Goal: Task Accomplishment & Management: Complete application form

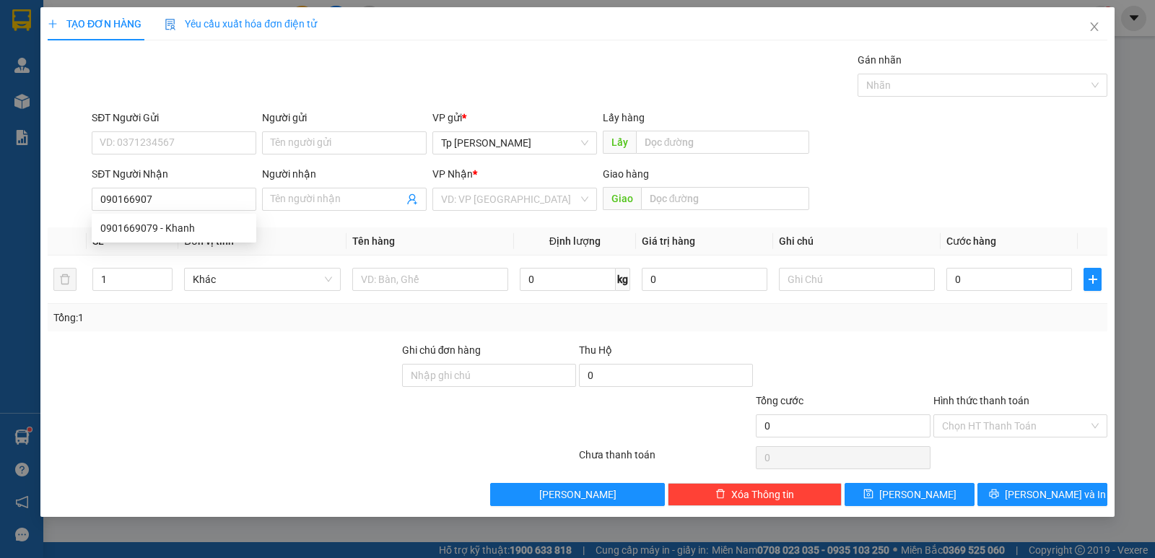
type input "0901669079"
drag, startPoint x: 242, startPoint y: 226, endPoint x: 277, endPoint y: 220, distance: 35.1
click at [246, 227] on div "0901669079 - Khanh" at bounding box center [173, 228] width 147 height 16
type input "Khanh"
type input "0901669079"
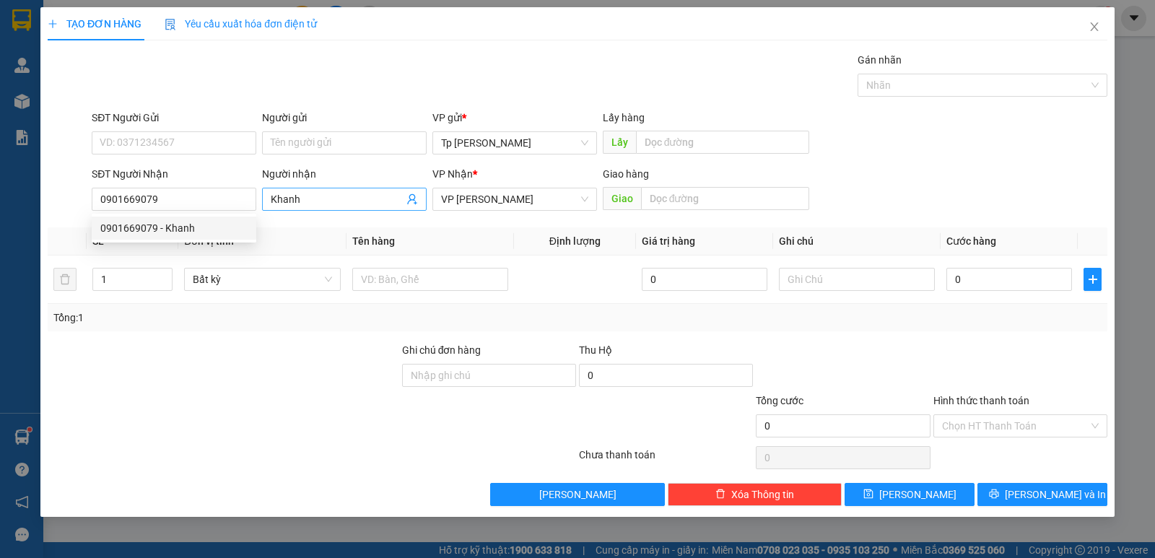
click at [329, 206] on input "Khanh" at bounding box center [337, 199] width 133 height 16
type input "Khanh ( 0972609319)"
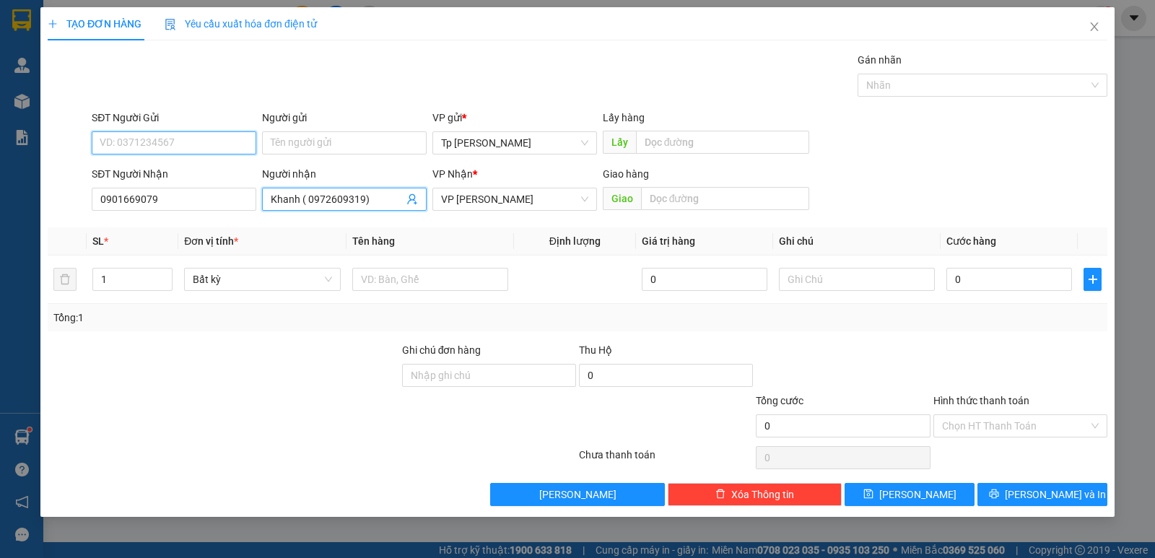
drag, startPoint x: 212, startPoint y: 142, endPoint x: 355, endPoint y: 81, distance: 156.2
click at [216, 141] on input "SĐT Người Gửi" at bounding box center [174, 142] width 165 height 23
type input "0909688636"
click at [314, 131] on div "Người gửi" at bounding box center [344, 121] width 165 height 22
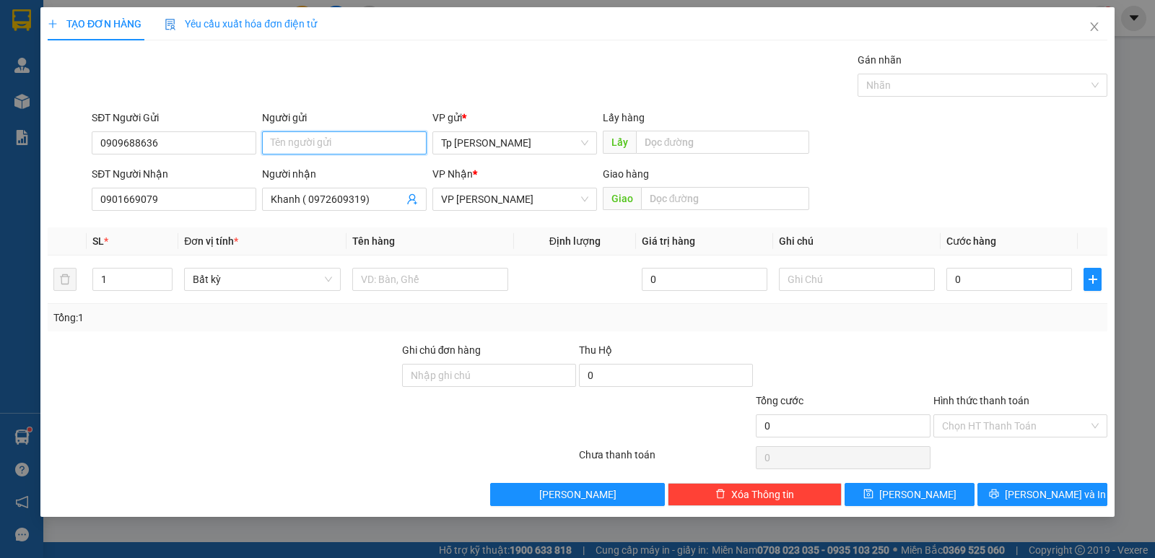
click at [323, 137] on input "Người gửi" at bounding box center [344, 142] width 165 height 23
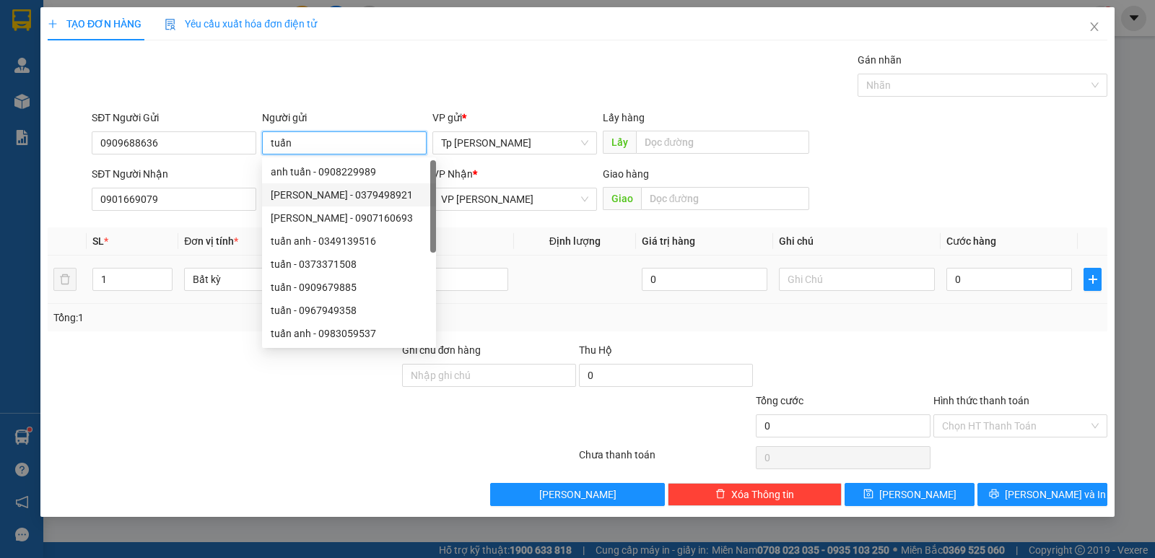
type input "tuấn"
click at [569, 277] on td at bounding box center [575, 280] width 122 height 48
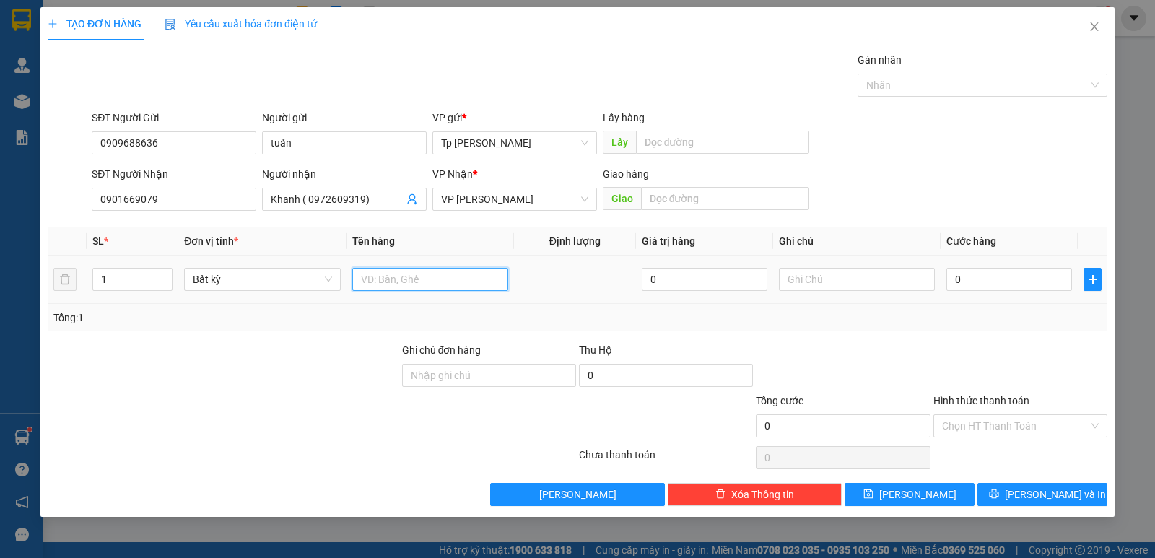
click at [465, 288] on input "text" at bounding box center [430, 279] width 156 height 23
type input "1 cuộn xám _ dây điện"
click at [1045, 283] on input "0" at bounding box center [1010, 279] width 126 height 23
type input "4"
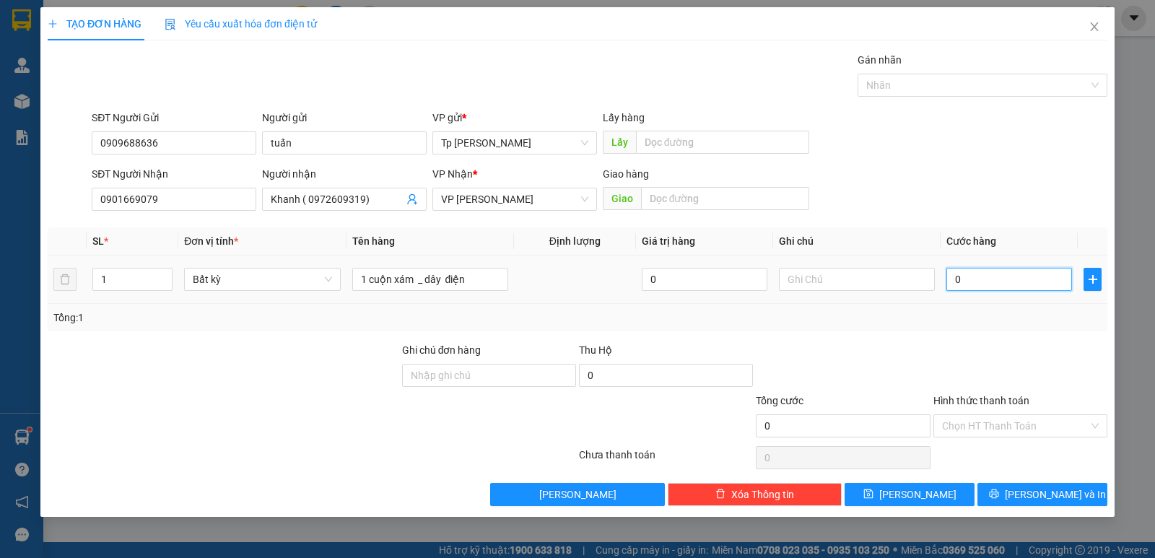
type input "4"
type input "40"
type input "40.000"
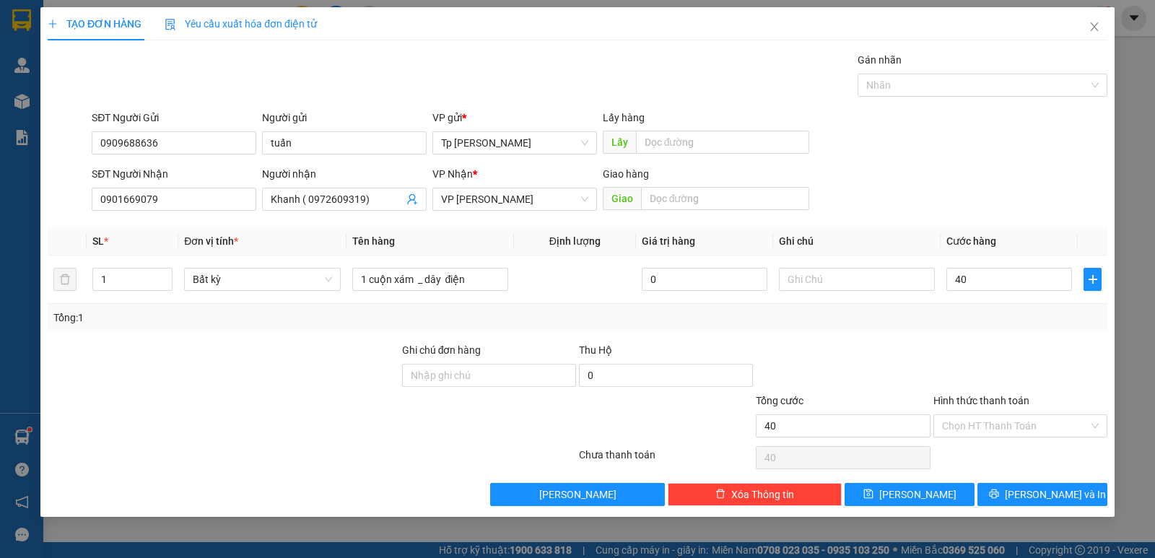
type input "40.000"
click at [1033, 325] on div "Tổng: 1" at bounding box center [577, 318] width 1048 height 16
click at [1040, 432] on input "Hình thức thanh toán" at bounding box center [1015, 426] width 147 height 22
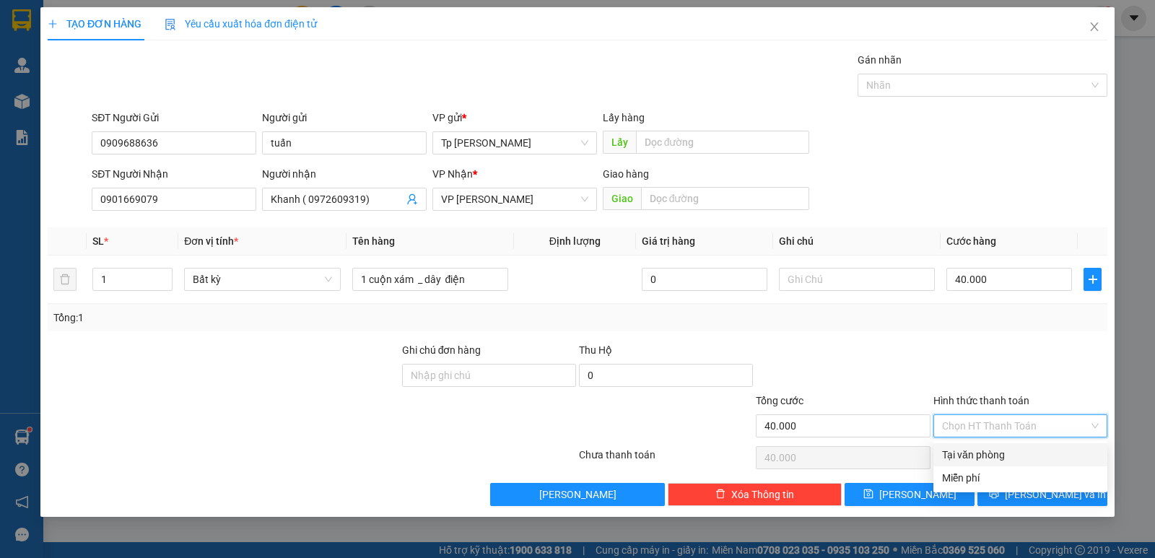
click at [1029, 458] on div "Tại văn phòng" at bounding box center [1020, 455] width 157 height 16
type input "0"
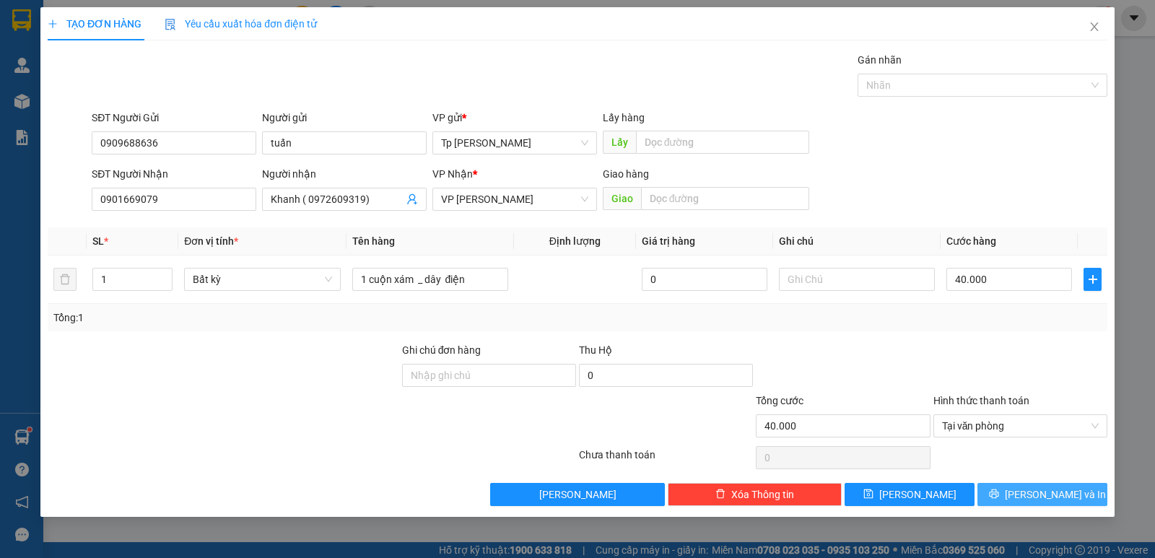
click at [1019, 484] on button "[PERSON_NAME] và In" at bounding box center [1043, 494] width 130 height 23
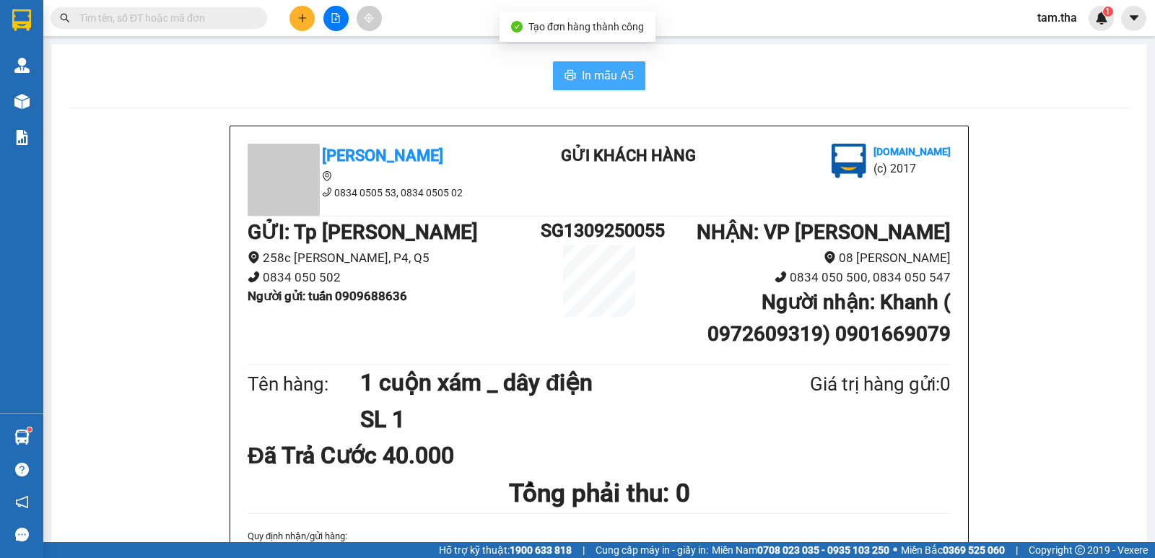
click at [615, 86] on button "In mẫu A5" at bounding box center [599, 75] width 92 height 29
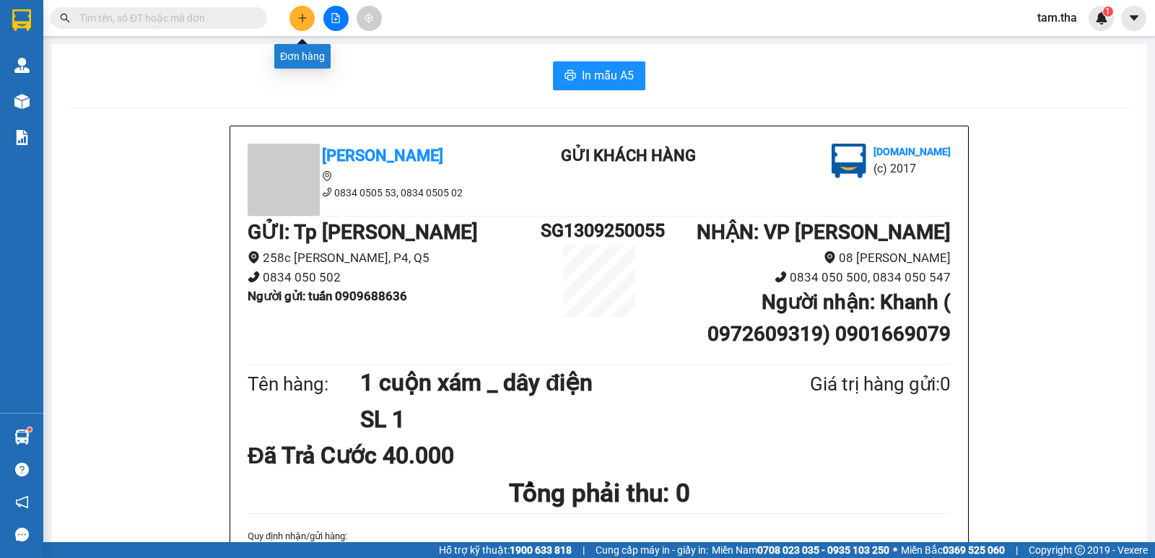
click at [309, 12] on button at bounding box center [302, 18] width 25 height 25
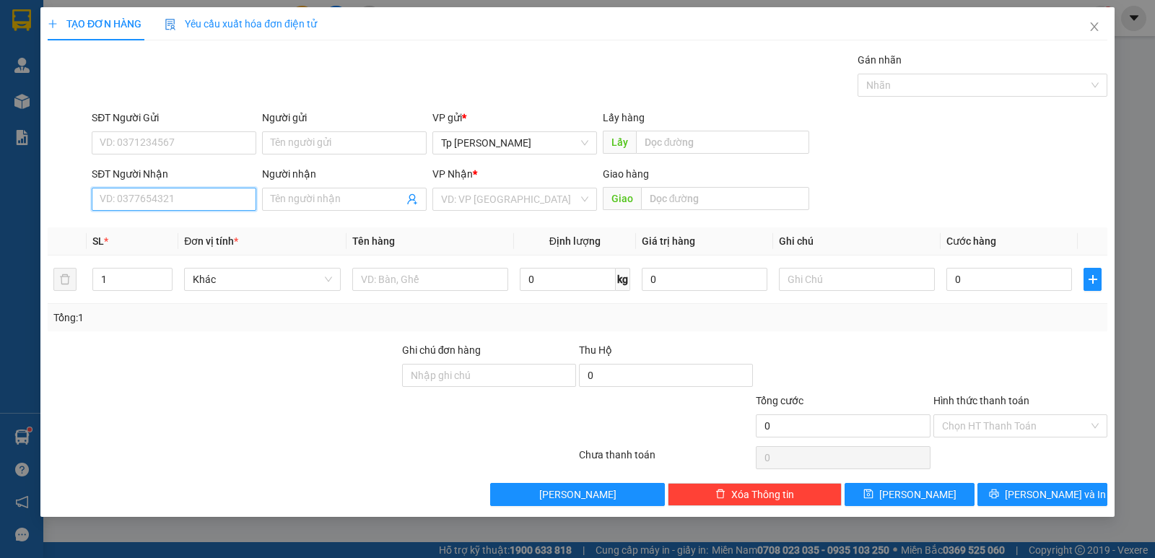
click at [191, 195] on input "SĐT Người Nhận" at bounding box center [174, 199] width 165 height 23
click at [203, 238] on div "0358662777 - a dorPR.RăngSứ" at bounding box center [174, 228] width 165 height 23
type input "0358662777"
type input "a dorPR.RăngSứ"
type input "0358662777"
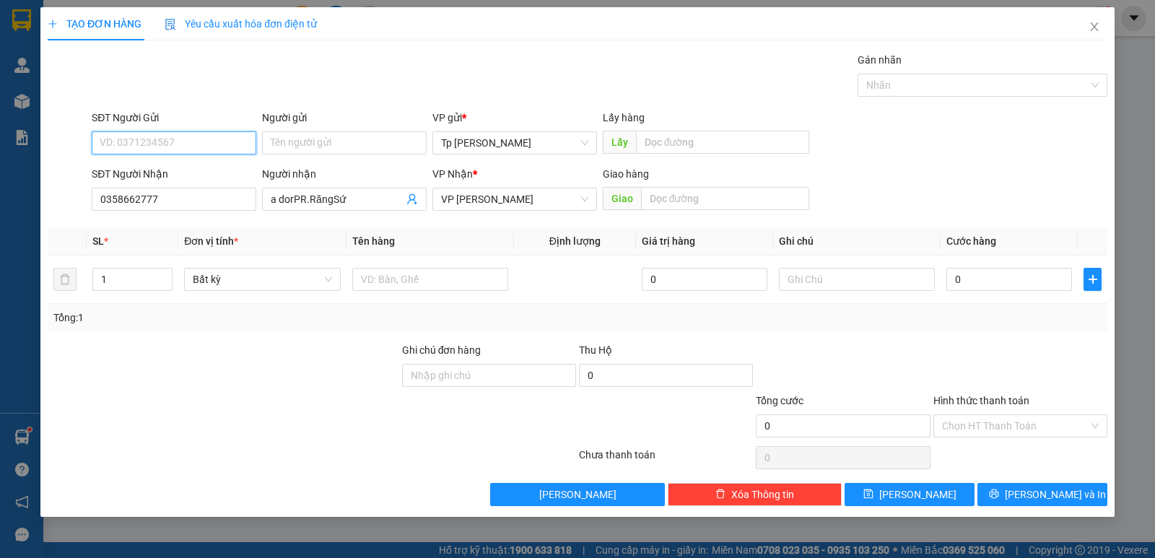
click at [209, 148] on input "SĐT Người Gửi" at bounding box center [174, 142] width 165 height 23
click at [209, 165] on div "0835555445 - Cty VCad" at bounding box center [173, 172] width 147 height 16
type input "0835555445"
type input "Cty VCad"
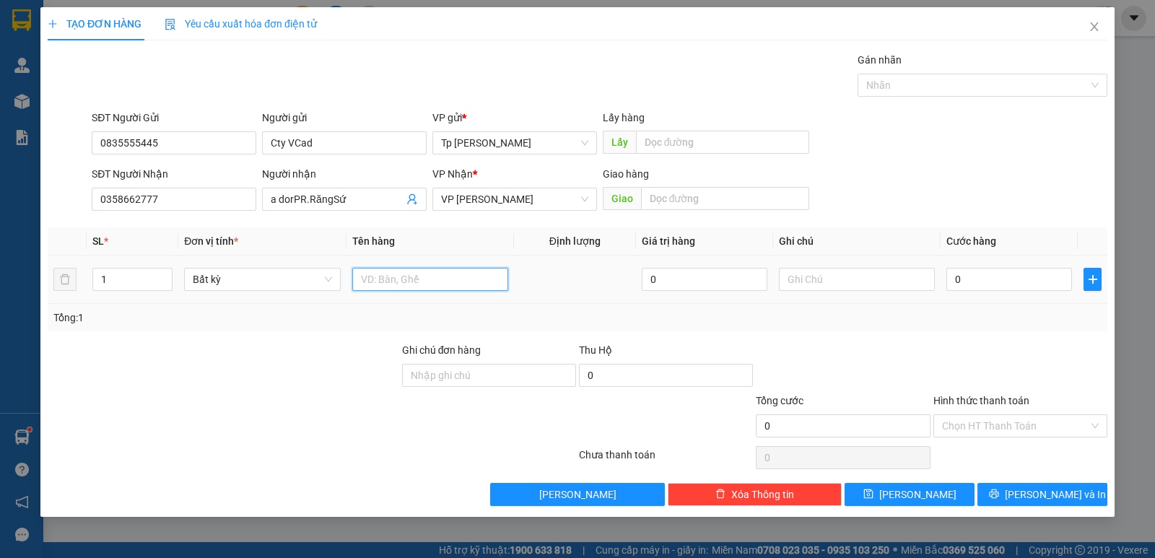
click at [413, 279] on input "text" at bounding box center [430, 279] width 156 height 23
type input "1H xám - răng"
click at [984, 286] on input "0" at bounding box center [1010, 279] width 126 height 23
type input "5"
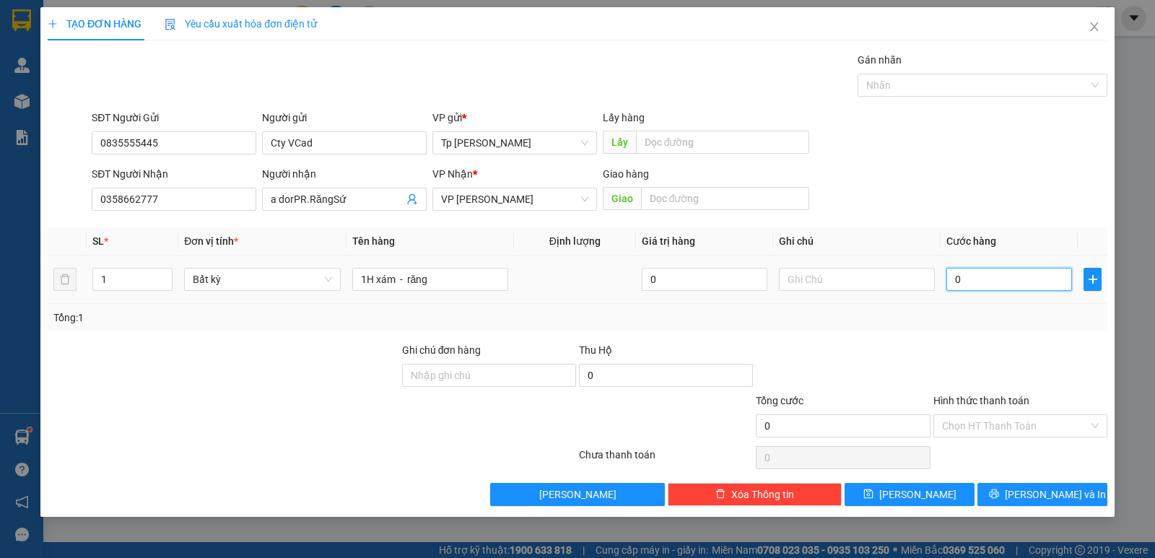
type input "5"
type input "50"
type input "50.000"
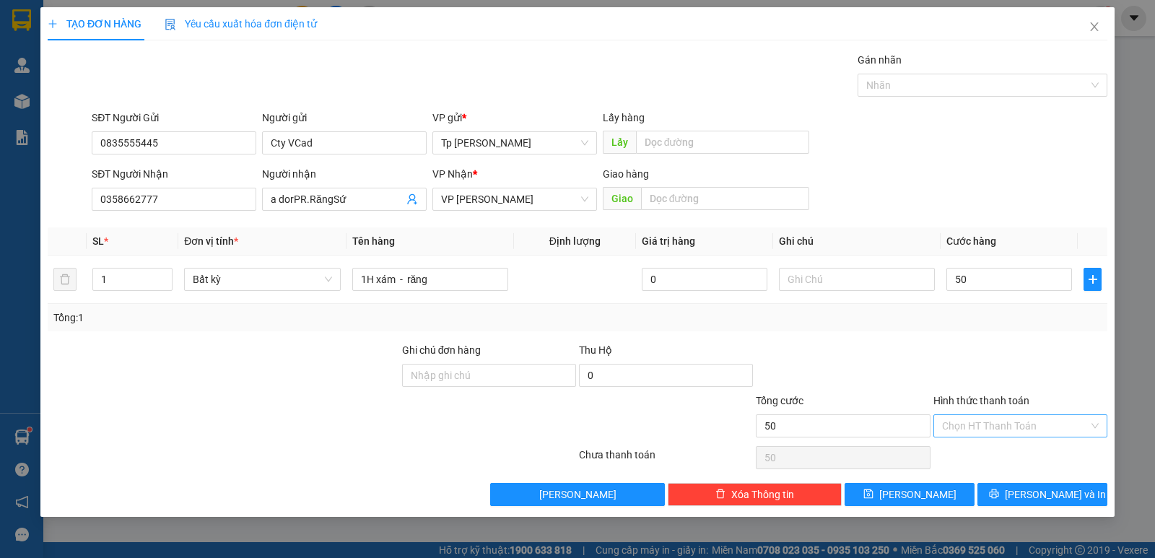
type input "50.000"
click at [987, 435] on input "Hình thức thanh toán" at bounding box center [1015, 426] width 147 height 22
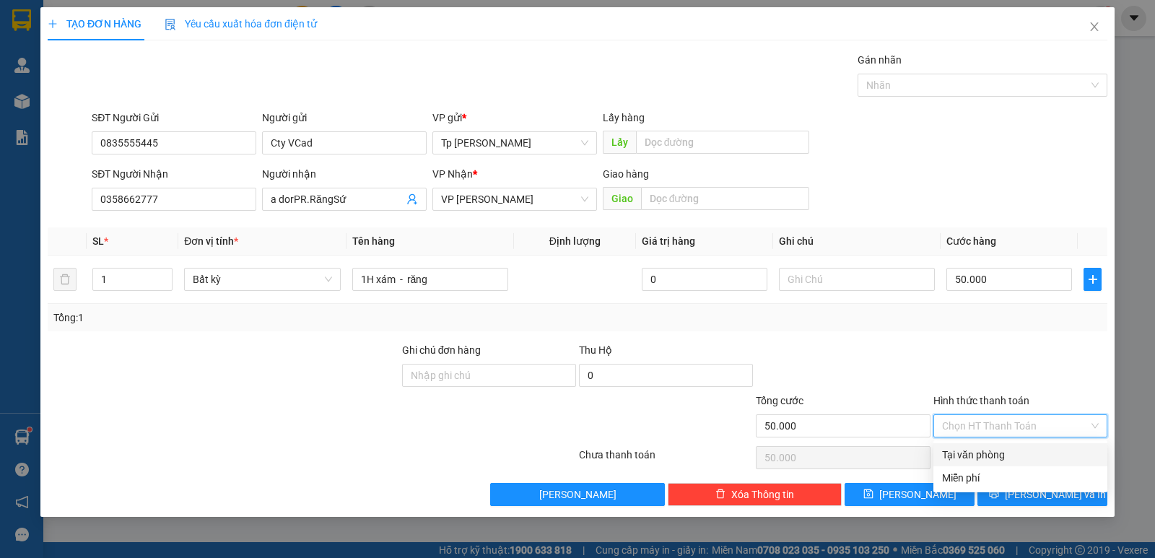
drag, startPoint x: 1007, startPoint y: 455, endPoint x: 1028, endPoint y: 500, distance: 49.4
click at [1007, 456] on div "Tại văn phòng" at bounding box center [1020, 455] width 157 height 16
type input "0"
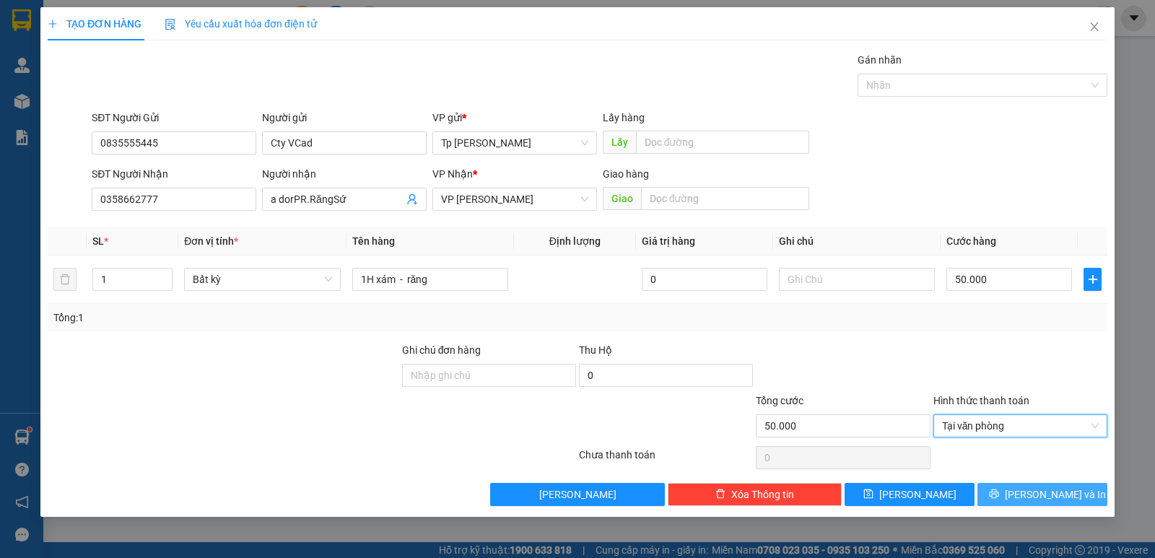
click at [1030, 500] on button "[PERSON_NAME] và In" at bounding box center [1043, 494] width 130 height 23
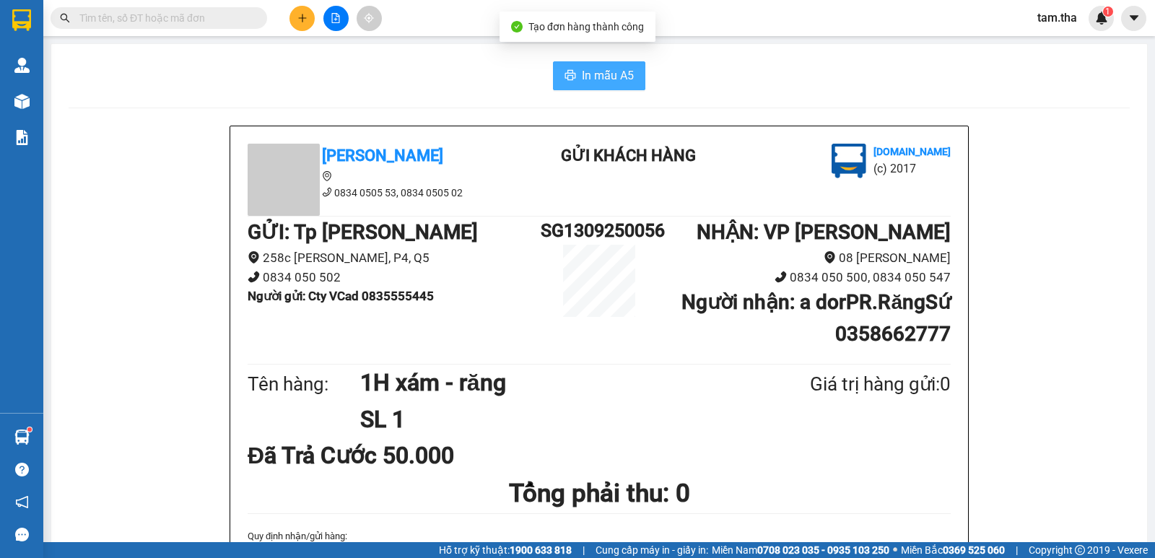
click at [588, 63] on button "In mẫu A5" at bounding box center [599, 75] width 92 height 29
click at [305, 22] on icon "plus" at bounding box center [302, 18] width 10 height 10
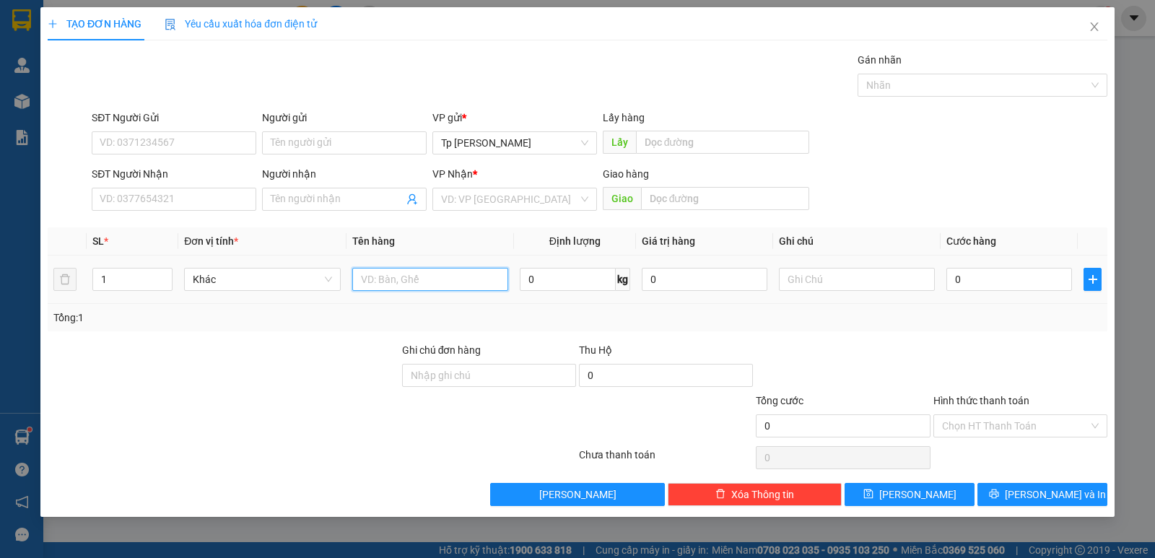
click at [409, 271] on input "text" at bounding box center [430, 279] width 156 height 23
type input "1T xám _ bánh trung thu"
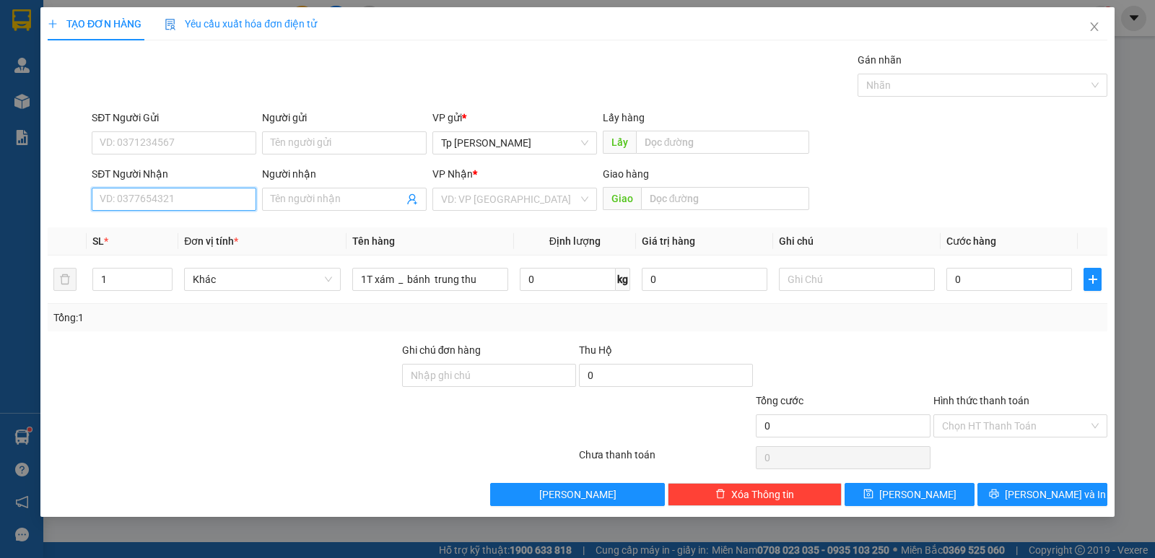
drag, startPoint x: 149, startPoint y: 204, endPoint x: 248, endPoint y: 175, distance: 103.2
click at [150, 204] on input "SĐT Người Nhận" at bounding box center [174, 199] width 165 height 23
type input "0978352793"
click at [196, 224] on div "0978352793 - Gái" at bounding box center [173, 228] width 147 height 16
type input "Gái"
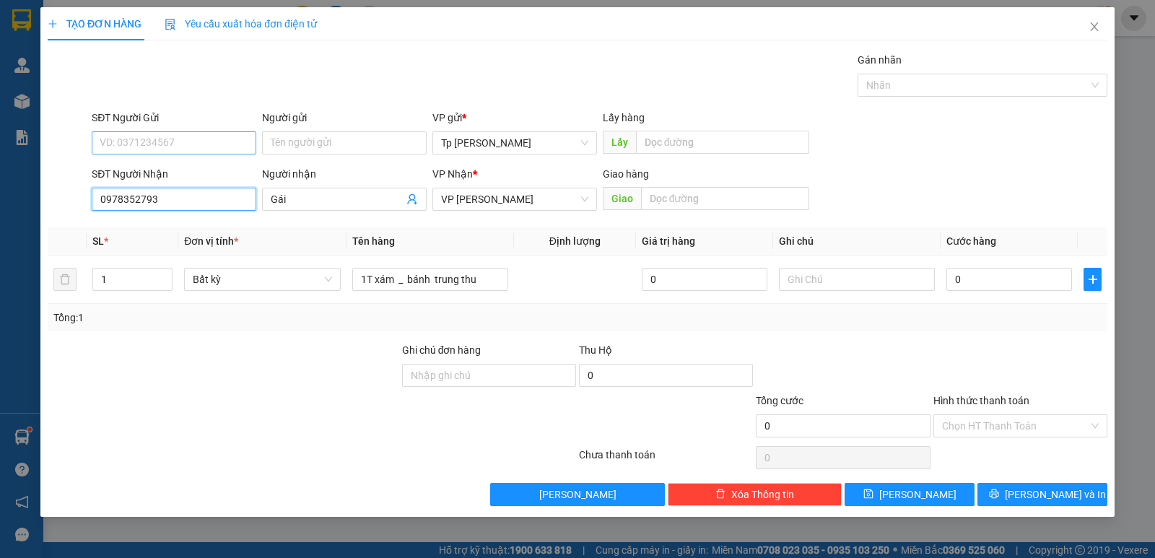
type input "0978352793"
click at [207, 141] on input "SĐT Người Gửi" at bounding box center [174, 142] width 165 height 23
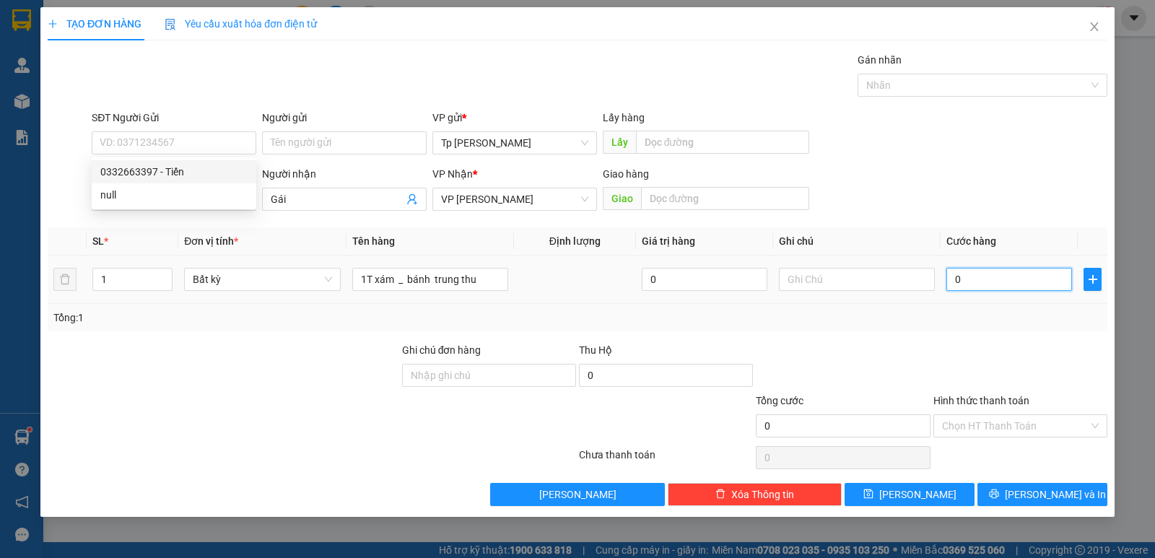
click at [1036, 277] on input "0" at bounding box center [1010, 279] width 126 height 23
type input "3"
type input "30"
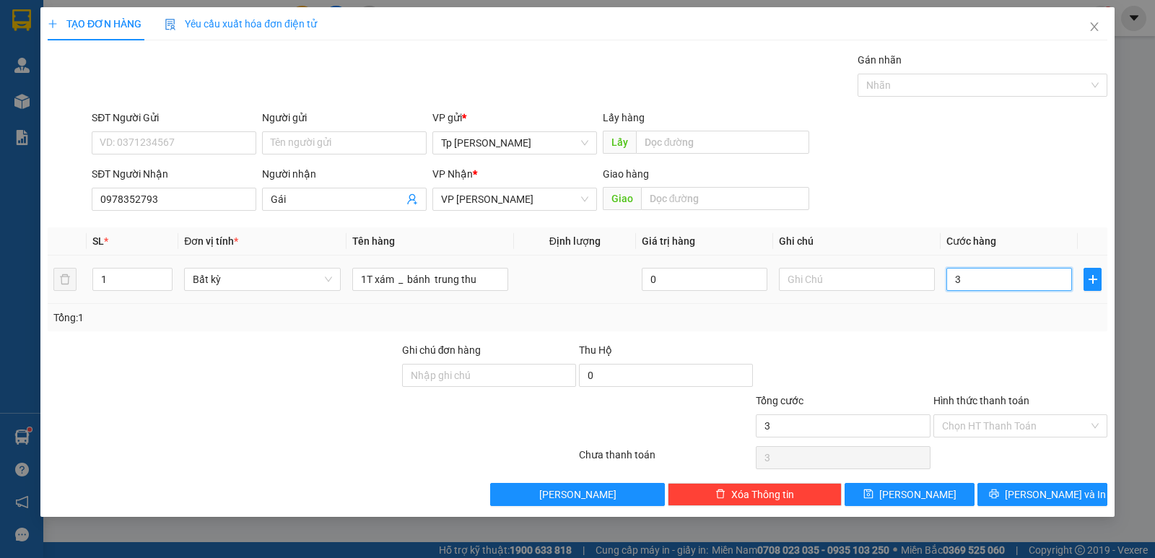
type input "30"
type input "30.000"
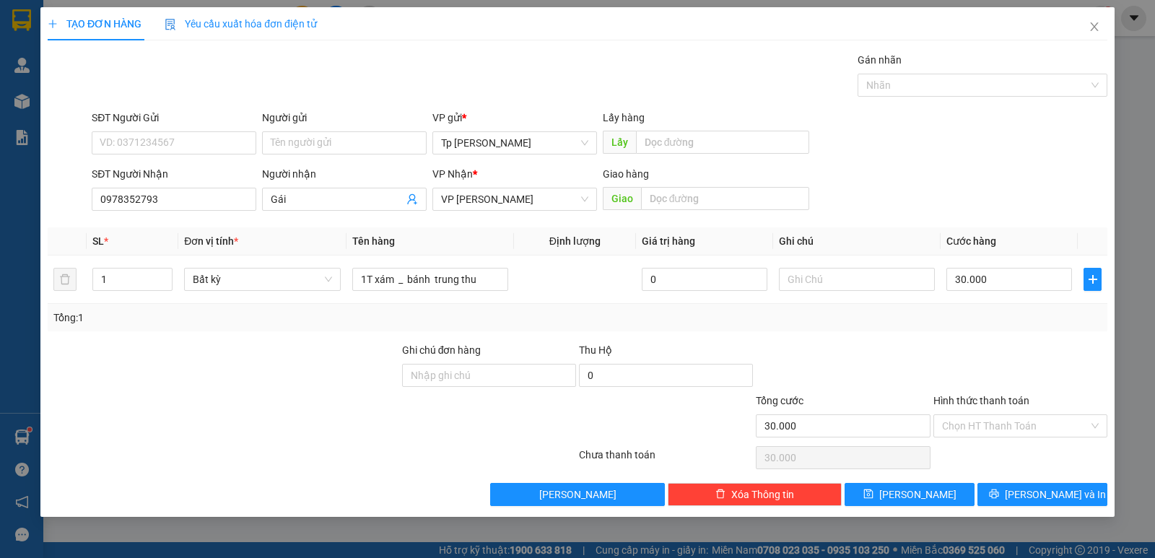
drag, startPoint x: 998, startPoint y: 322, endPoint x: 74, endPoint y: 144, distance: 941.2
click at [945, 314] on div "Tổng: 1" at bounding box center [578, 317] width 1060 height 27
click at [143, 137] on input "SĐT Người Gửi" at bounding box center [174, 142] width 165 height 23
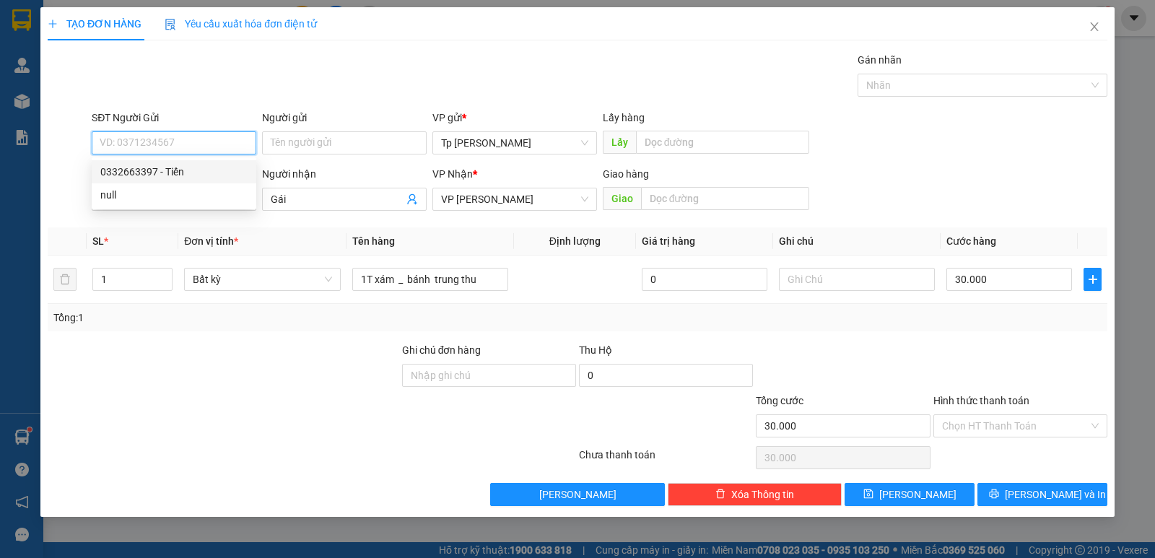
drag, startPoint x: 170, startPoint y: 169, endPoint x: 697, endPoint y: 393, distance: 572.2
click at [170, 169] on div "0332663397 - Tiến" at bounding box center [173, 172] width 147 height 16
type input "0332663397"
type input "Tiến"
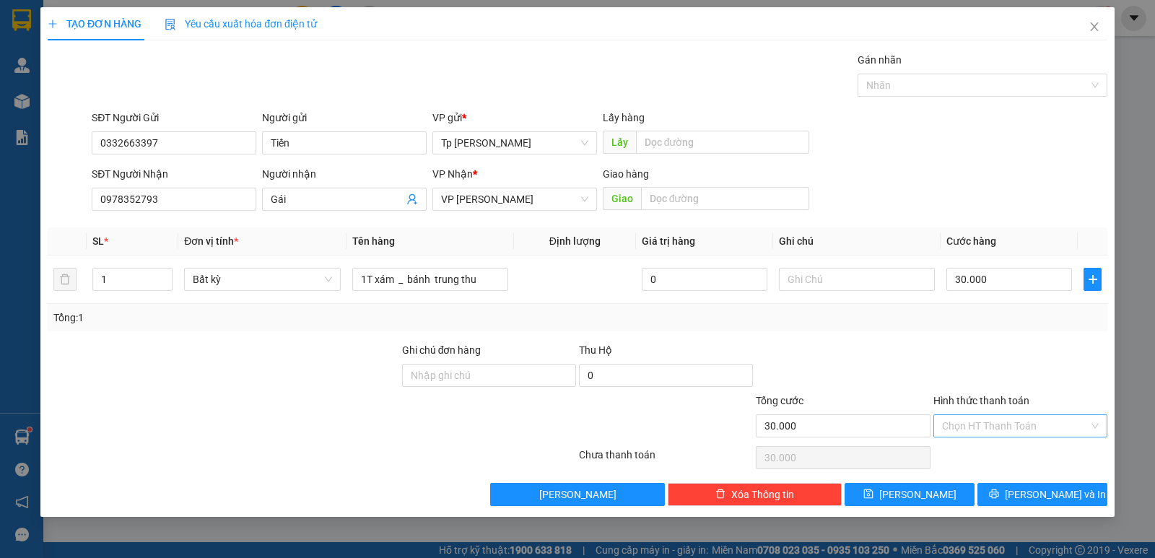
click at [976, 432] on input "Hình thức thanh toán" at bounding box center [1015, 426] width 147 height 22
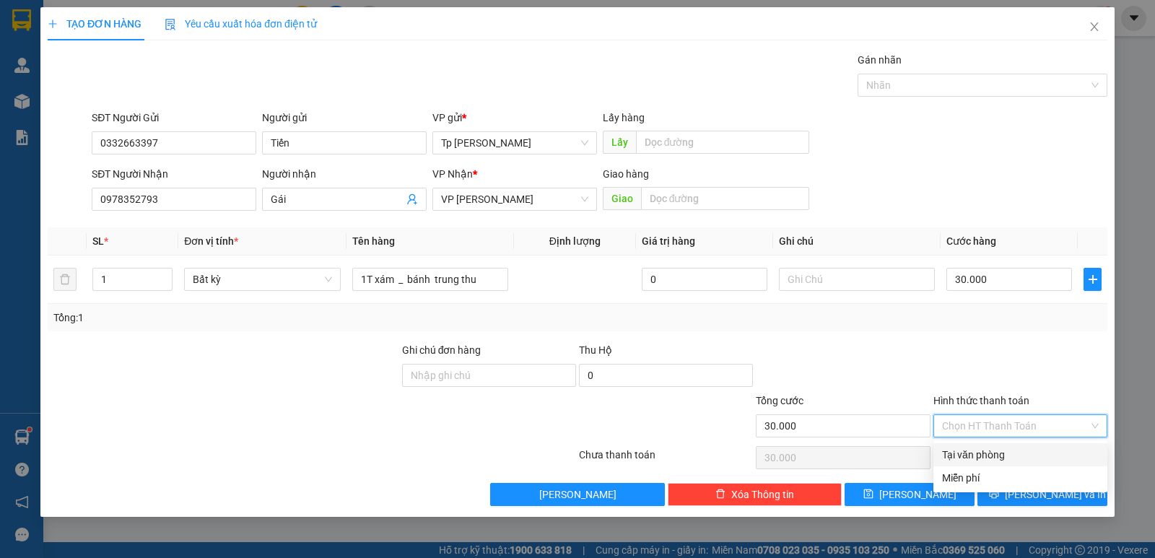
click at [980, 463] on div "Tại văn phòng" at bounding box center [1021, 454] width 174 height 23
type input "0"
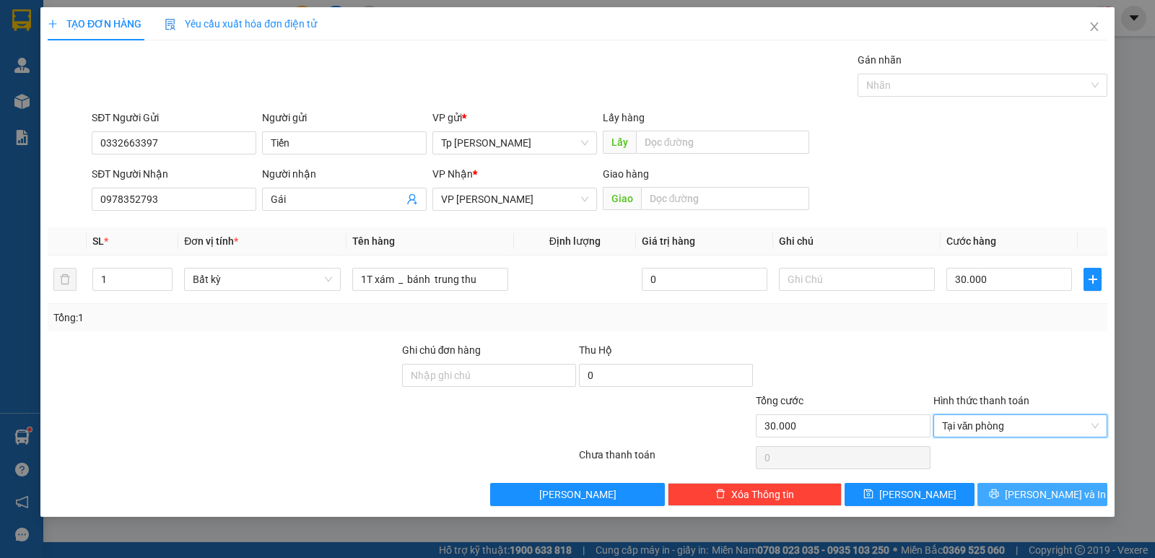
click at [1027, 497] on button "[PERSON_NAME] và In" at bounding box center [1043, 494] width 130 height 23
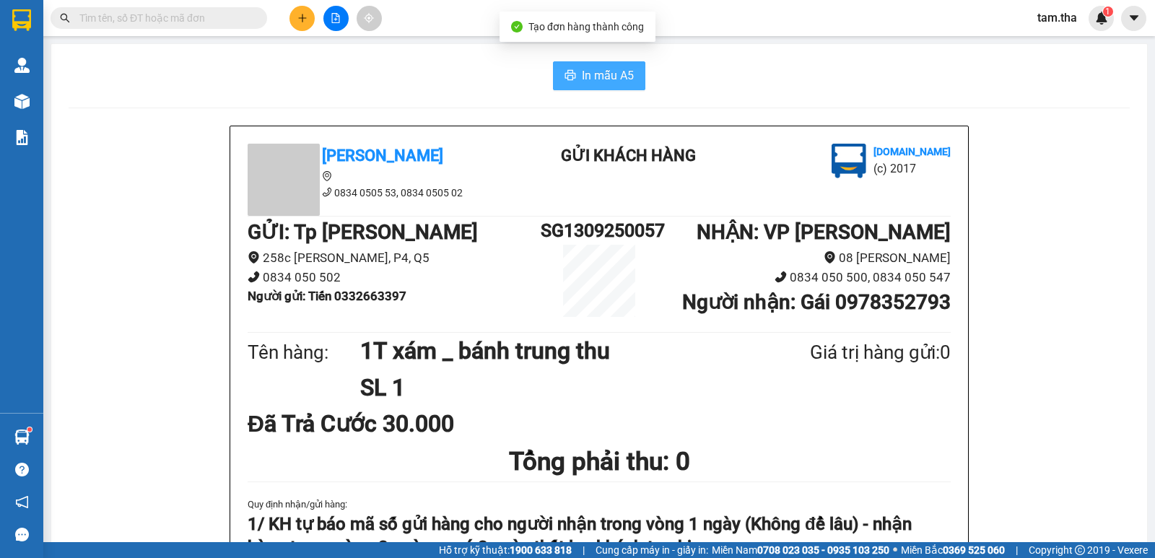
click at [603, 83] on span "In mẫu A5" at bounding box center [608, 75] width 52 height 18
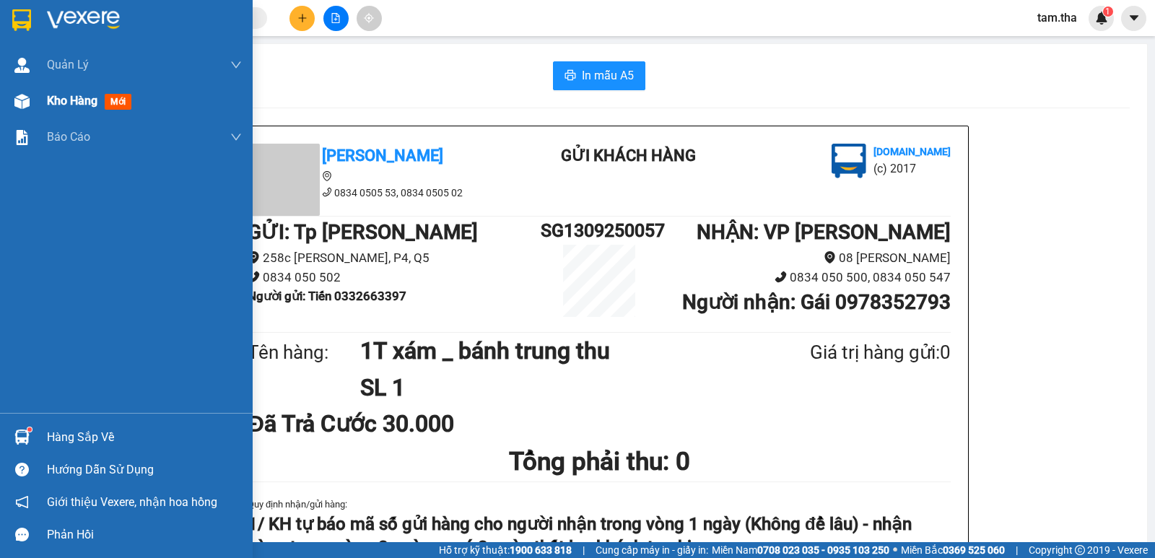
click at [27, 97] on img at bounding box center [21, 101] width 15 height 15
